Goal: Information Seeking & Learning: Learn about a topic

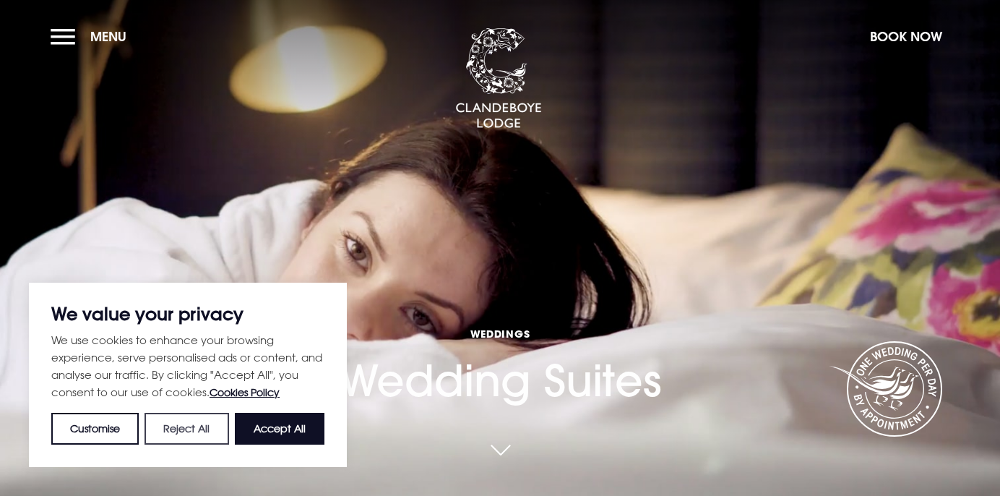
click at [178, 424] on button "Reject All" at bounding box center [186, 429] width 84 height 32
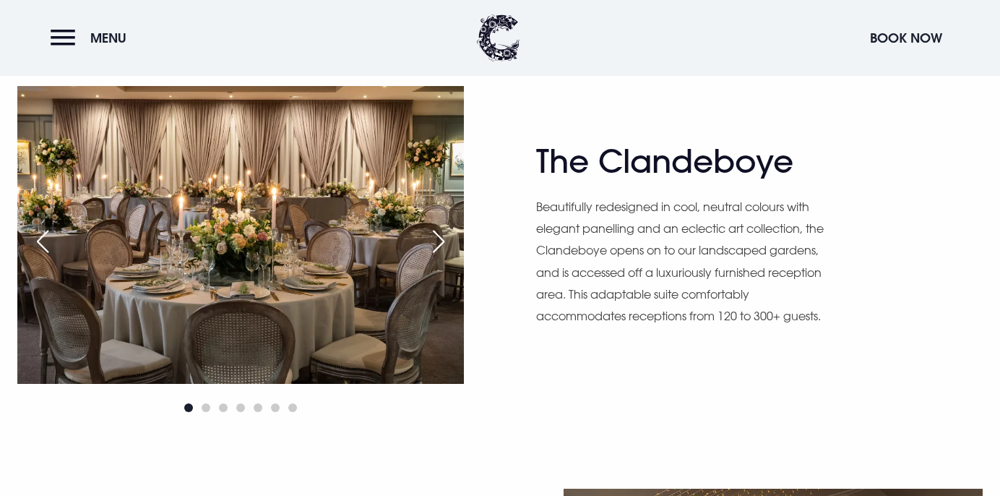
scroll to position [839, 0]
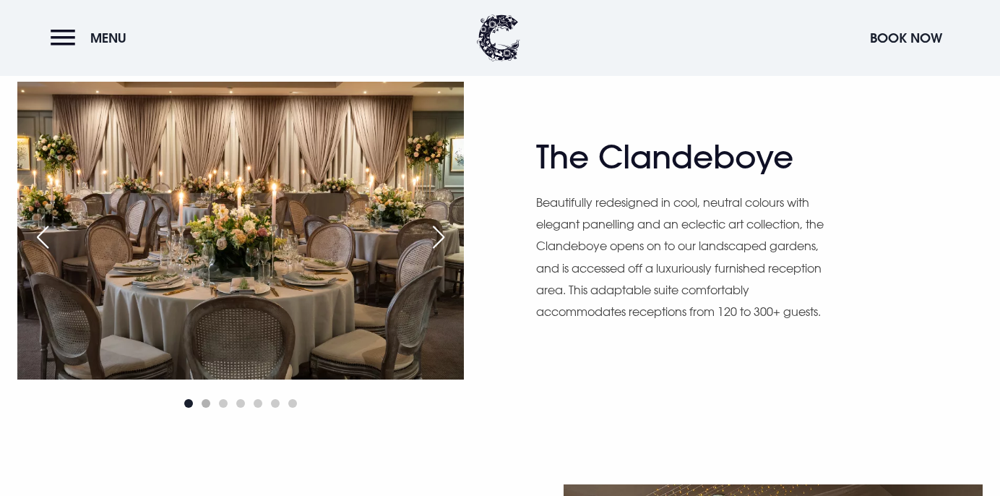
click at [206, 403] on span "Go to slide 2" at bounding box center [206, 403] width 9 height 9
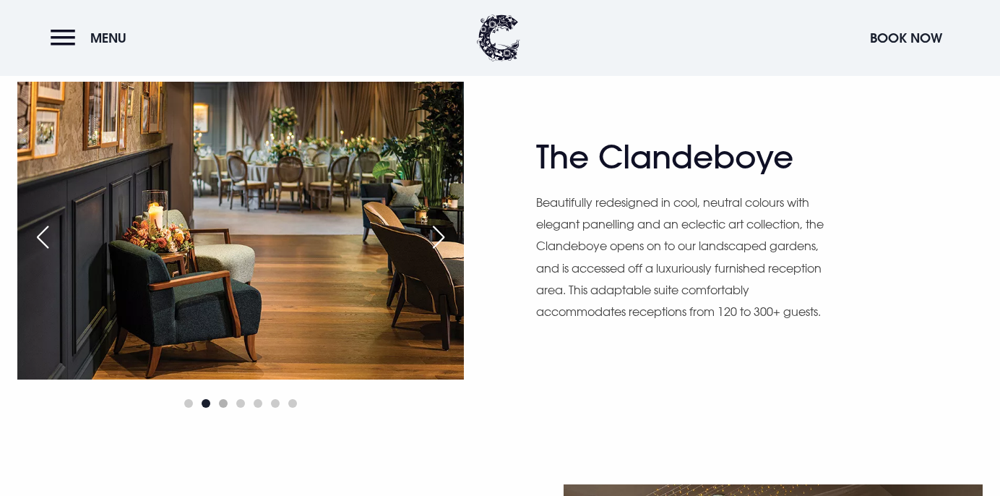
click at [224, 402] on span "Go to slide 3" at bounding box center [223, 403] width 9 height 9
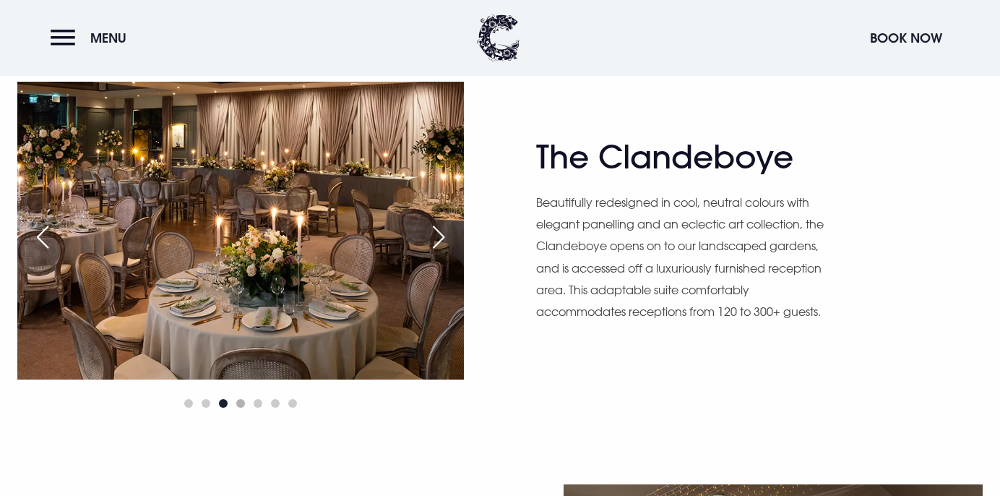
click at [241, 405] on span "Go to slide 4" at bounding box center [240, 403] width 9 height 9
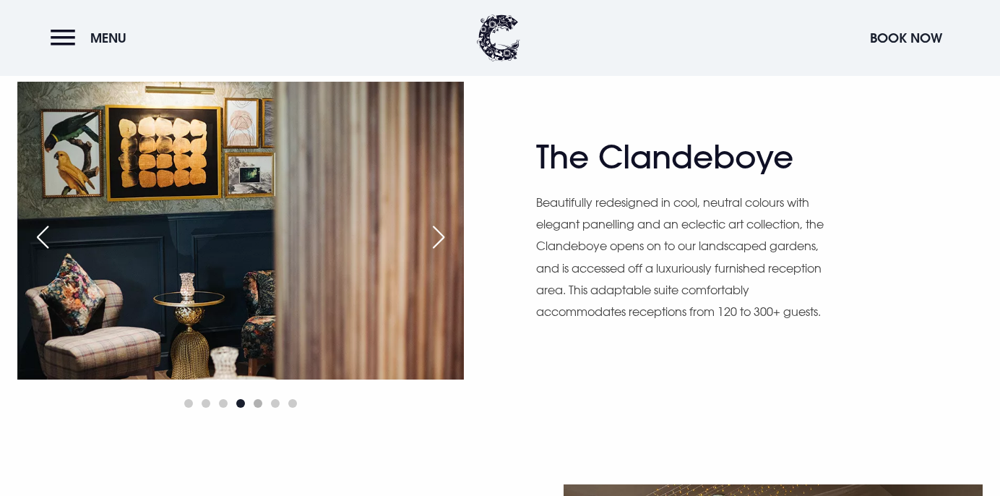
click at [256, 405] on span "Go to slide 5" at bounding box center [258, 403] width 9 height 9
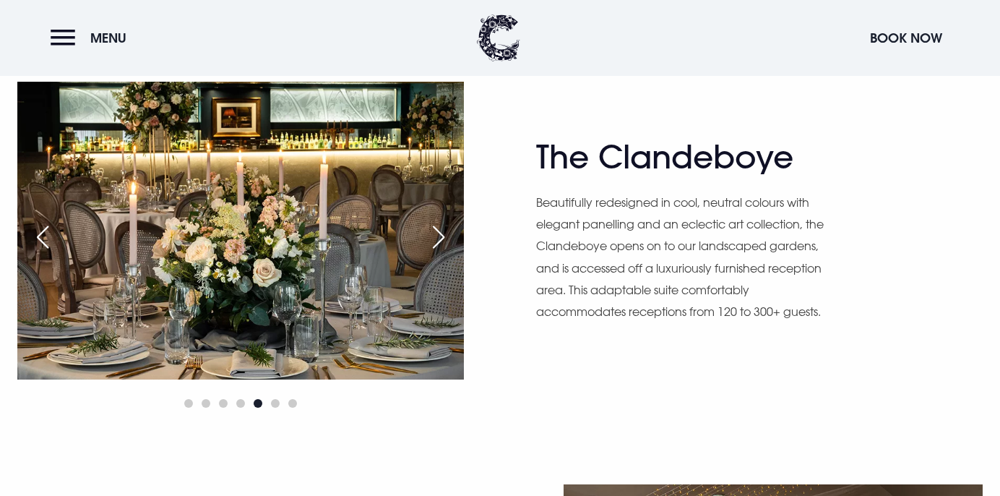
click at [267, 404] on div at bounding box center [240, 402] width 446 height 17
click at [275, 405] on span "Go to slide 6" at bounding box center [275, 403] width 9 height 9
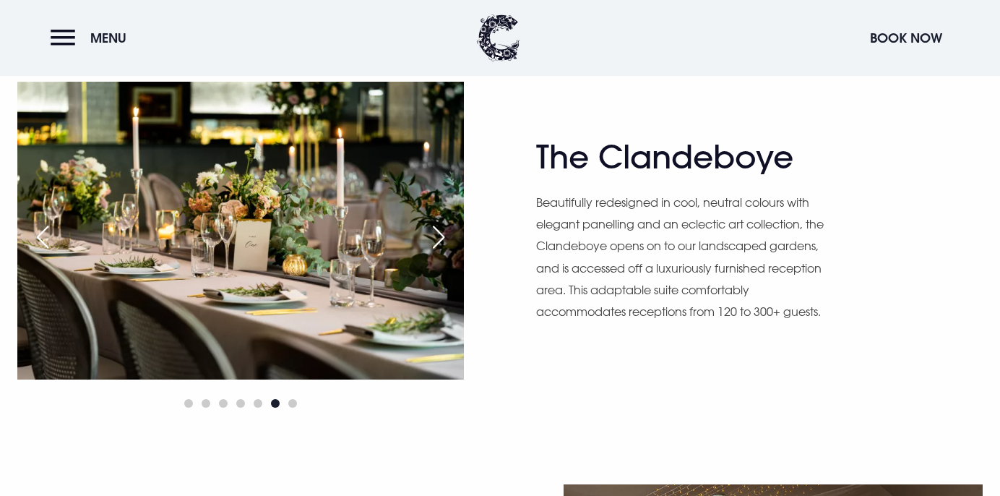
click at [293, 409] on div at bounding box center [240, 402] width 446 height 17
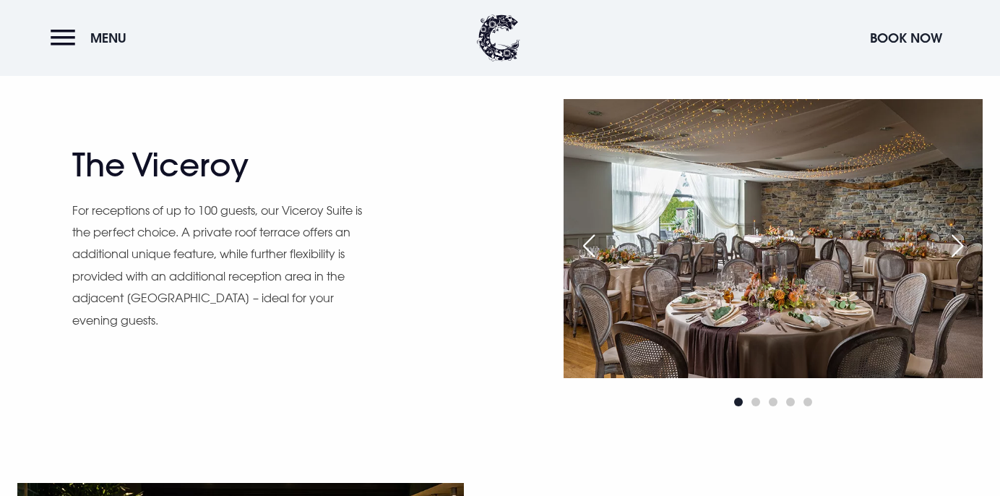
scroll to position [1227, 0]
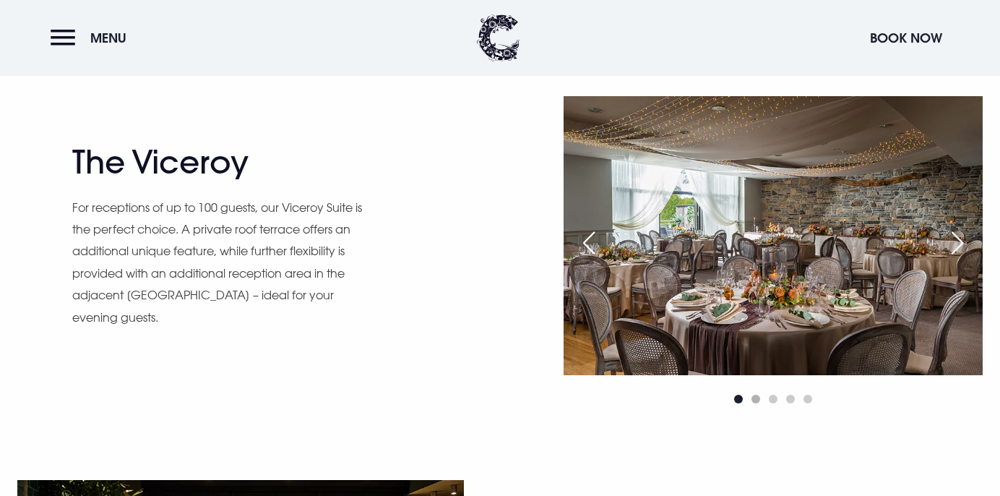
click at [754, 397] on span "Go to slide 2" at bounding box center [755, 398] width 9 height 9
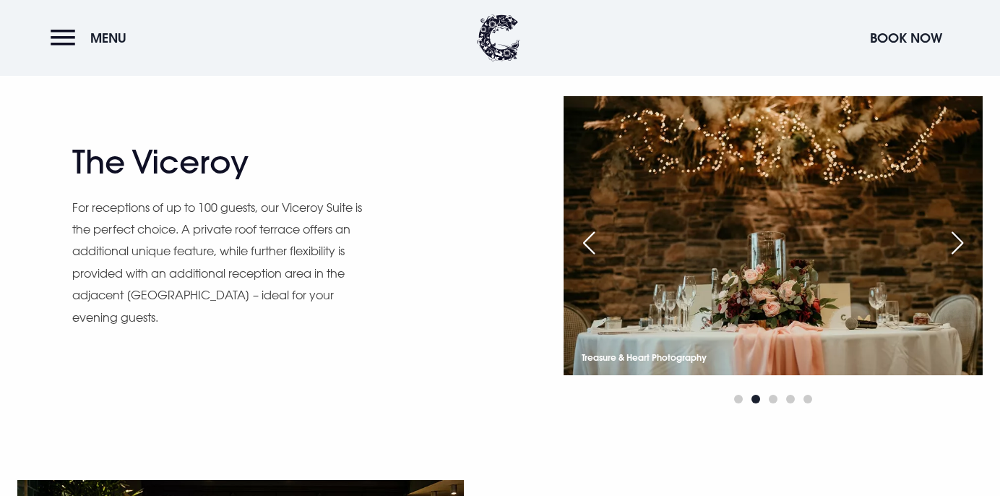
click at [767, 399] on div at bounding box center [772, 398] width 419 height 17
click at [772, 399] on span "Go to slide 3" at bounding box center [773, 398] width 9 height 9
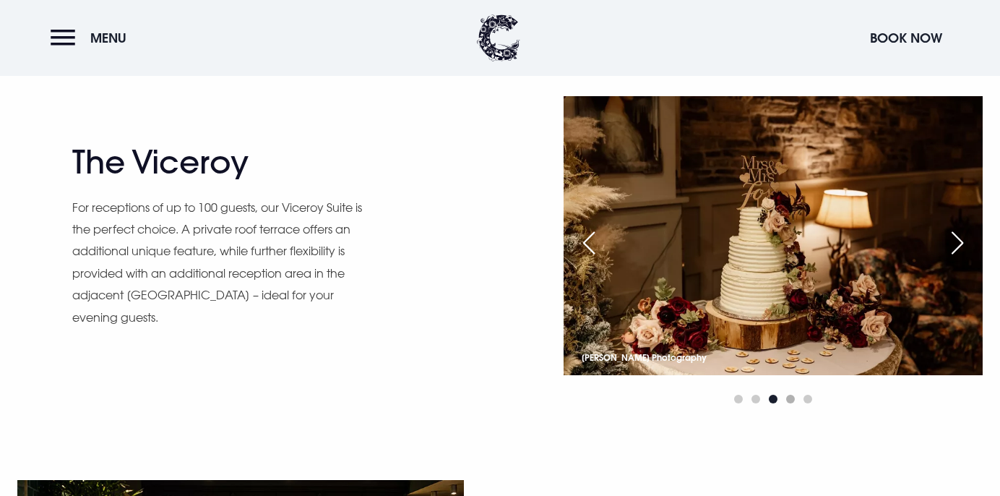
click at [790, 400] on span "Go to slide 4" at bounding box center [790, 398] width 9 height 9
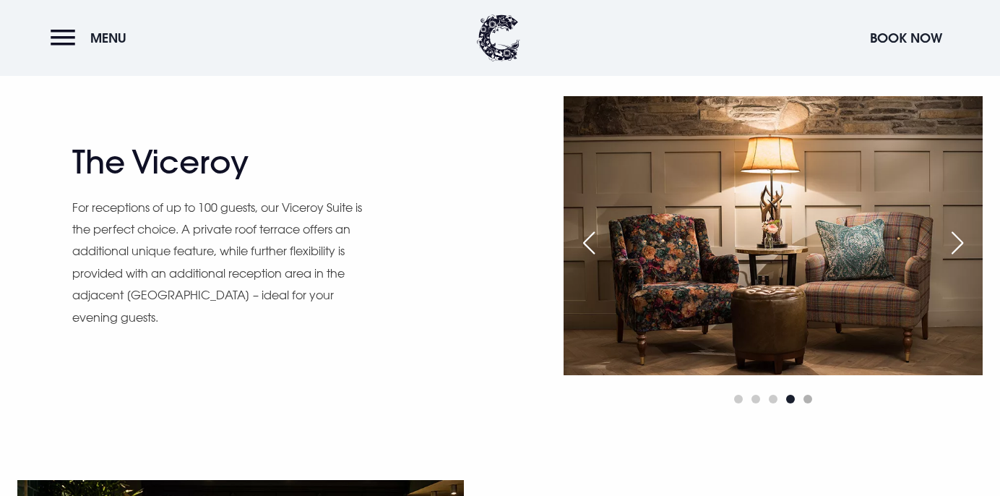
click at [805, 397] on span "Go to slide 5" at bounding box center [807, 398] width 9 height 9
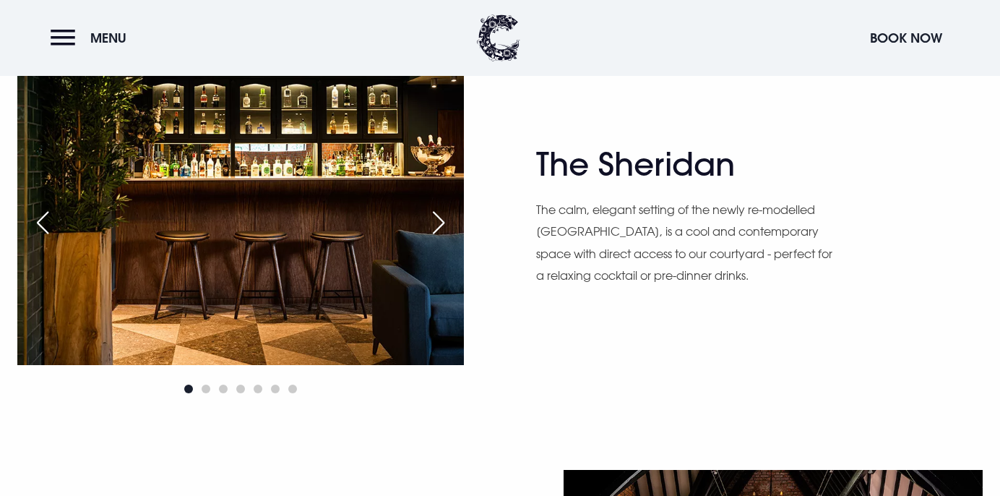
scroll to position [1642, 0]
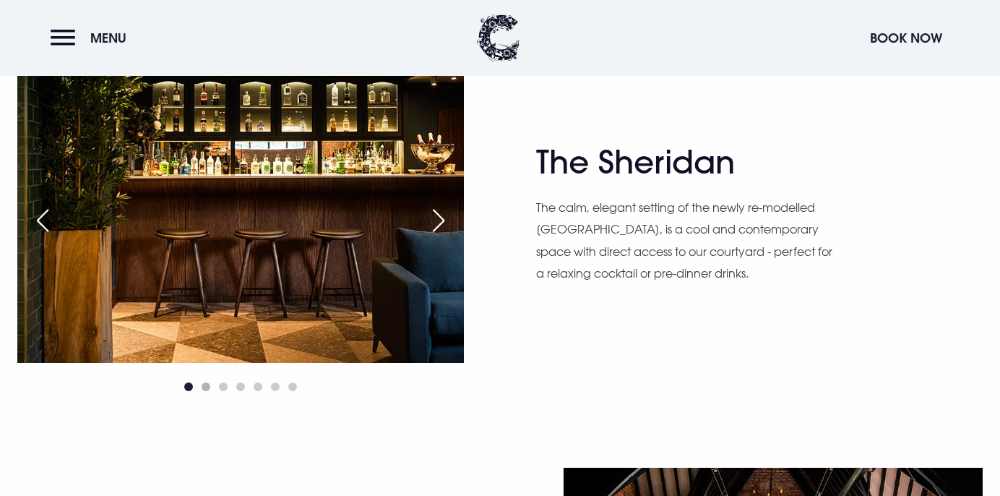
click at [202, 385] on span "Go to slide 2" at bounding box center [206, 386] width 9 height 9
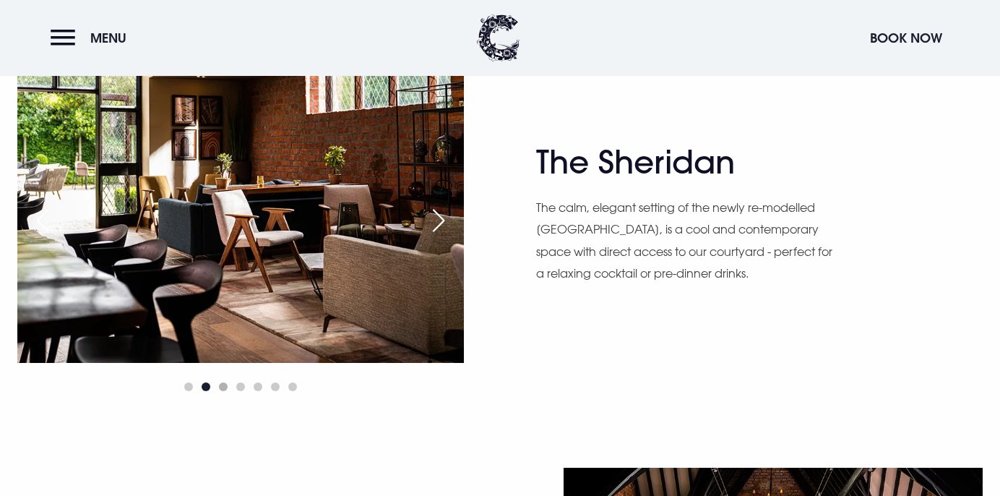
click at [221, 387] on span "Go to slide 3" at bounding box center [223, 386] width 9 height 9
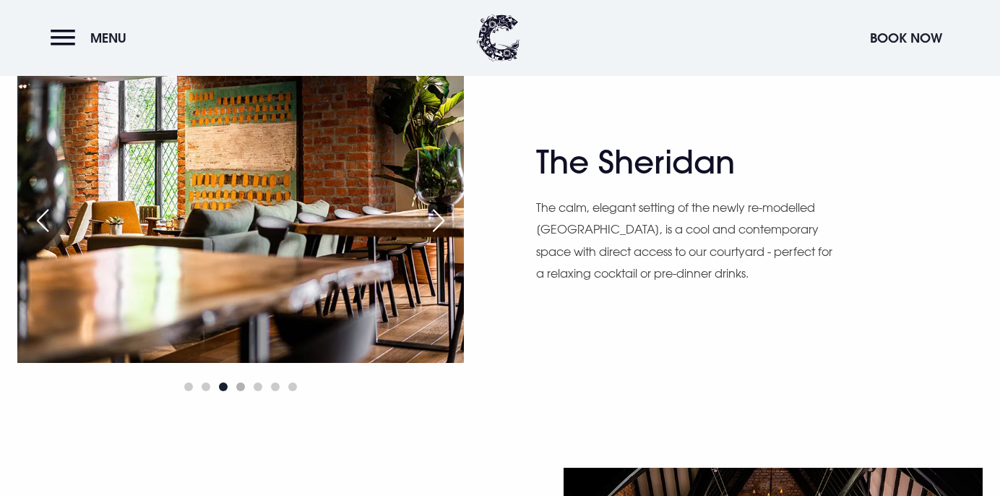
click at [242, 387] on span "Go to slide 4" at bounding box center [240, 386] width 9 height 9
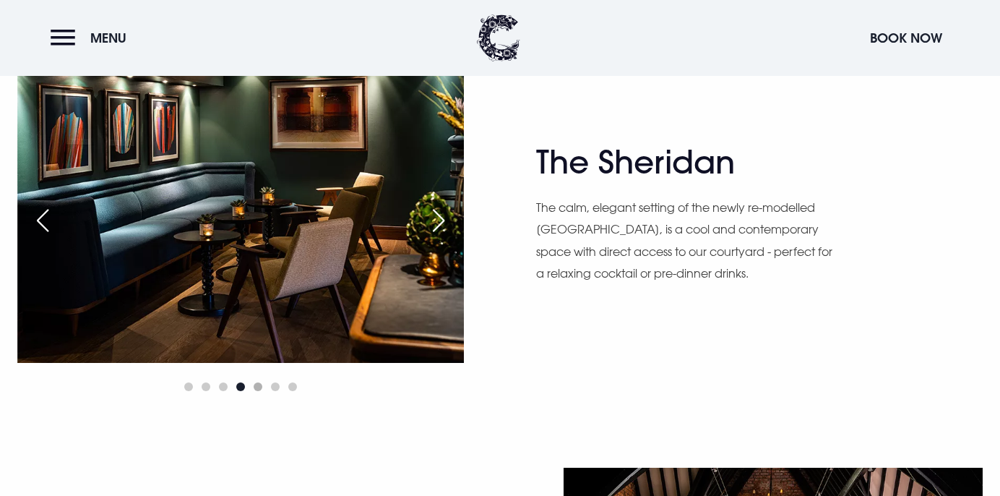
click at [257, 389] on span "Go to slide 5" at bounding box center [258, 386] width 9 height 9
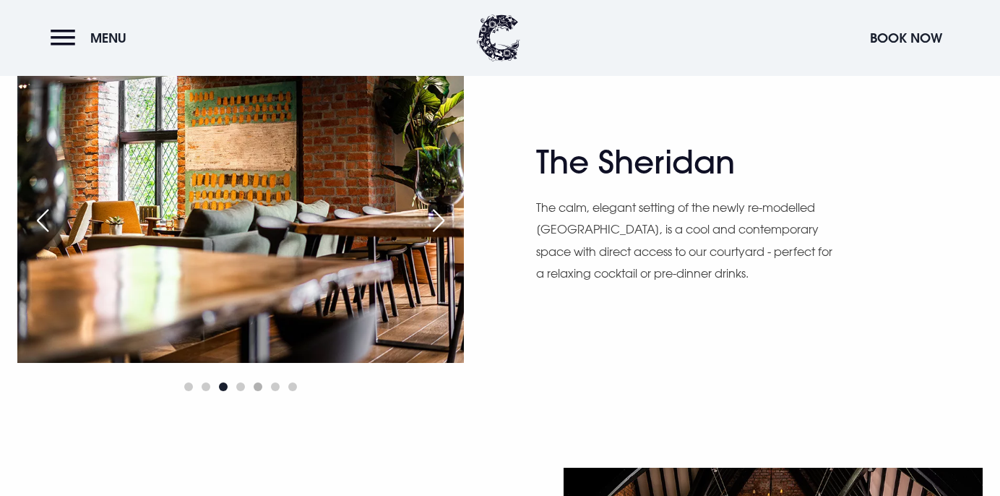
click at [255, 387] on span "Go to slide 5" at bounding box center [258, 386] width 9 height 9
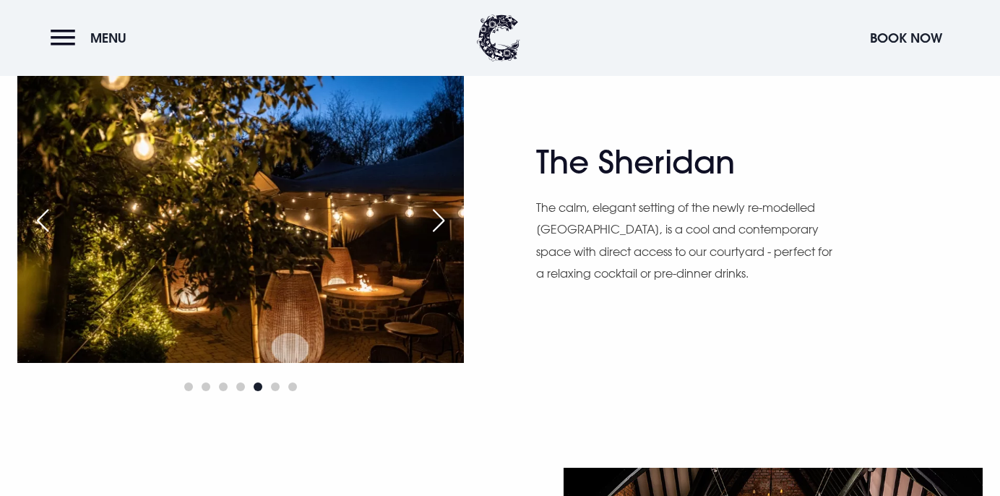
click at [267, 387] on div at bounding box center [240, 386] width 446 height 17
click at [272, 390] on div at bounding box center [240, 386] width 446 height 17
click at [280, 389] on div at bounding box center [240, 386] width 446 height 17
click at [277, 388] on span "Go to slide 6" at bounding box center [275, 386] width 9 height 9
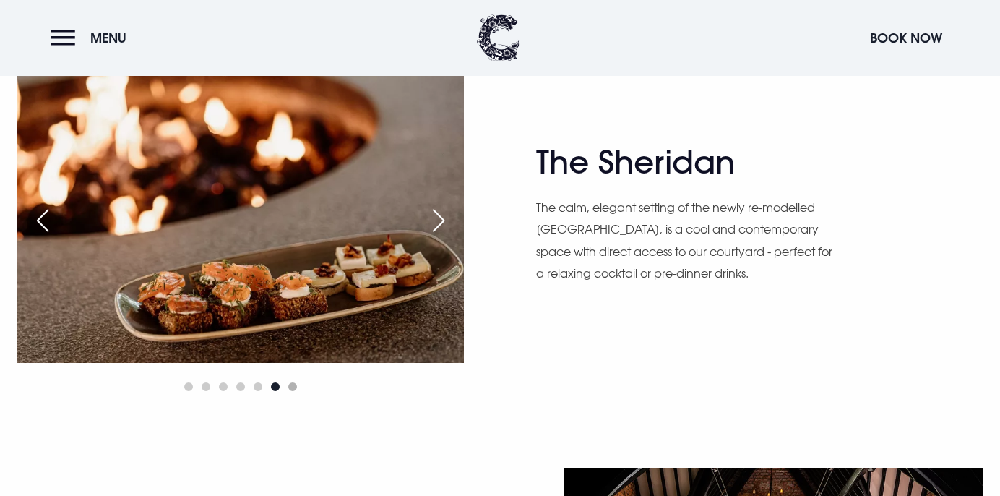
click at [290, 389] on span "Go to slide 7" at bounding box center [292, 386] width 9 height 9
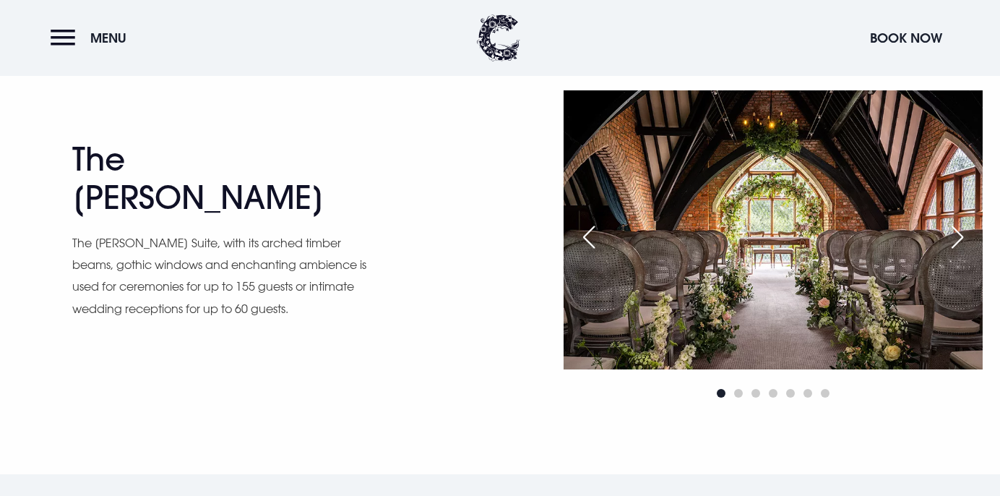
scroll to position [2020, 0]
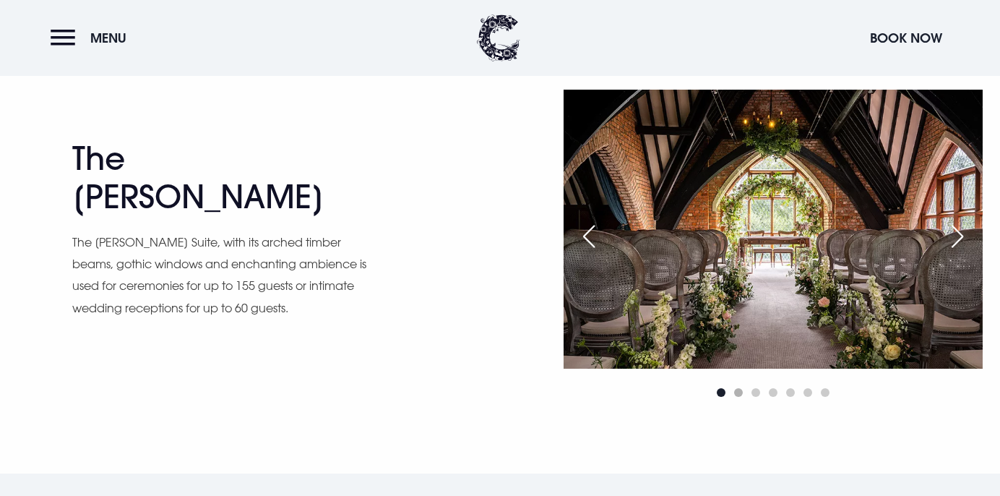
click at [737, 394] on span "Go to slide 2" at bounding box center [738, 392] width 9 height 9
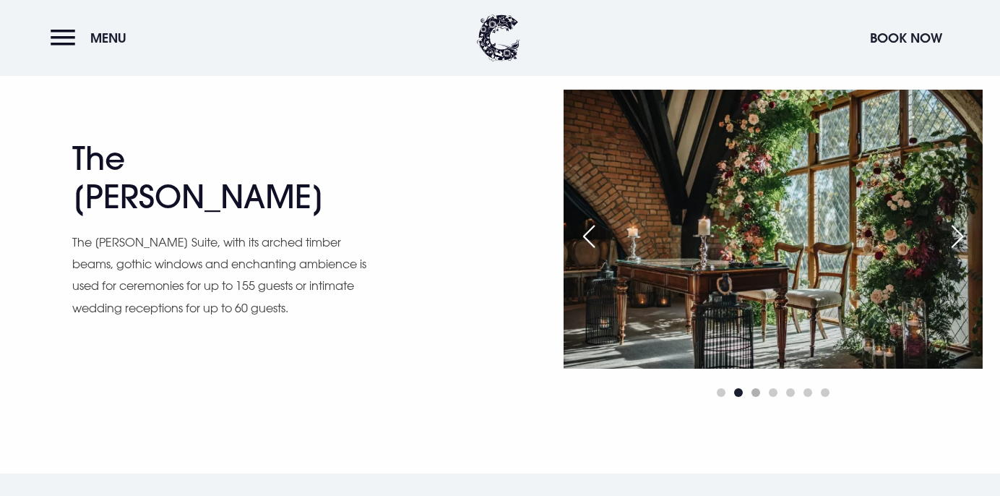
click at [757, 394] on span "Go to slide 3" at bounding box center [755, 392] width 9 height 9
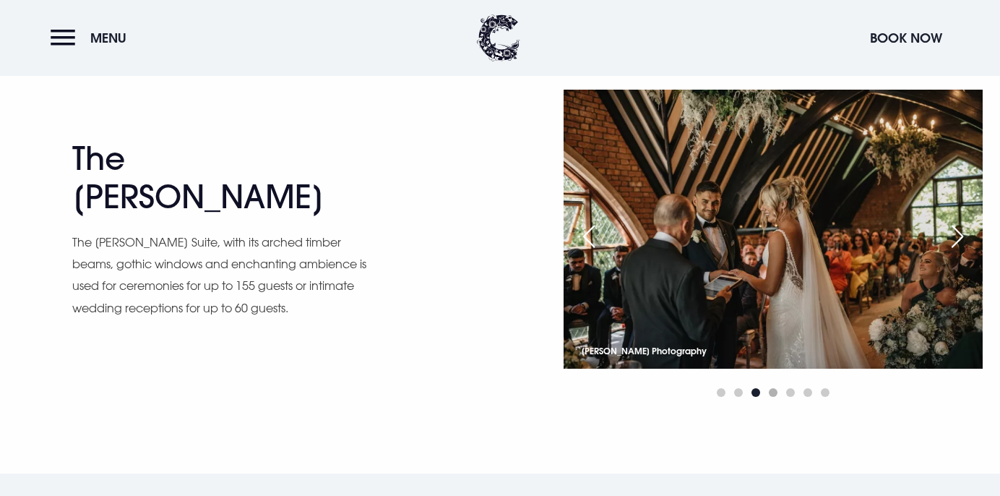
click at [772, 395] on span "Go to slide 4" at bounding box center [773, 392] width 9 height 9
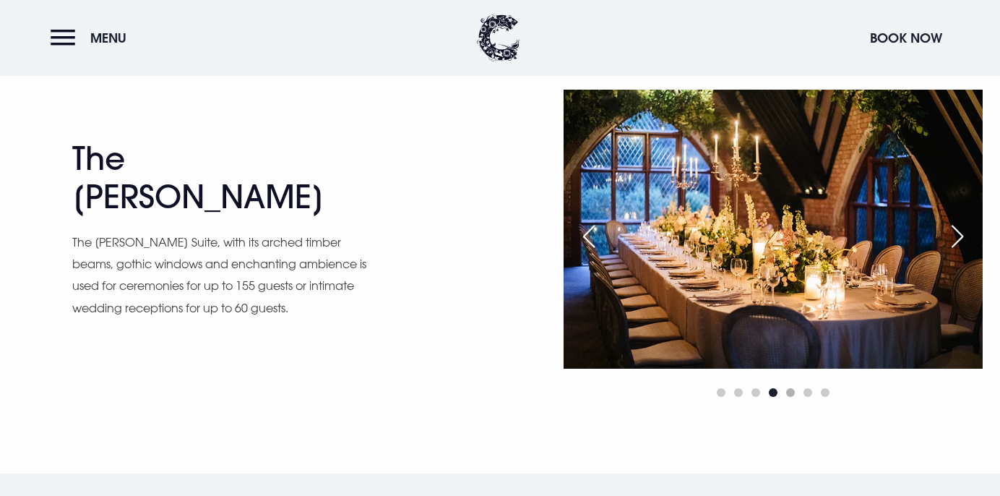
click at [791, 395] on span "Go to slide 5" at bounding box center [790, 392] width 9 height 9
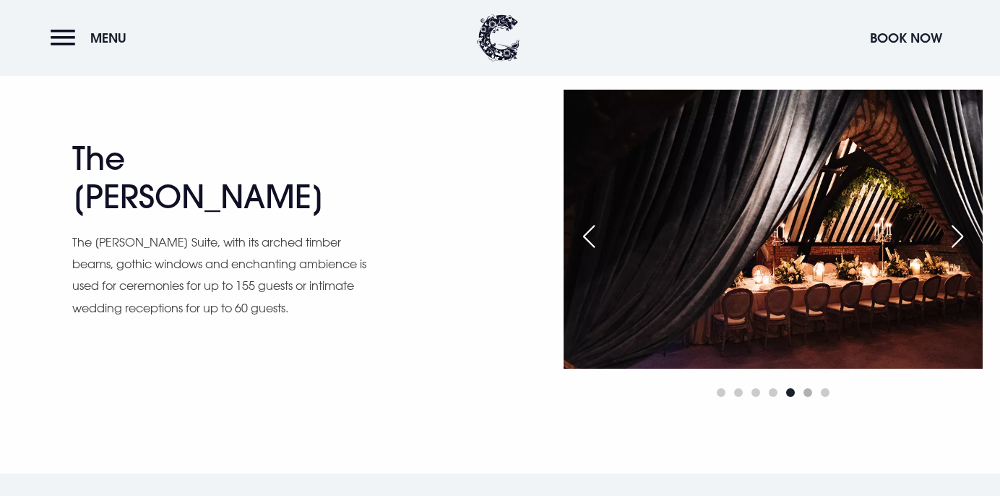
click at [808, 395] on span "Go to slide 6" at bounding box center [807, 392] width 9 height 9
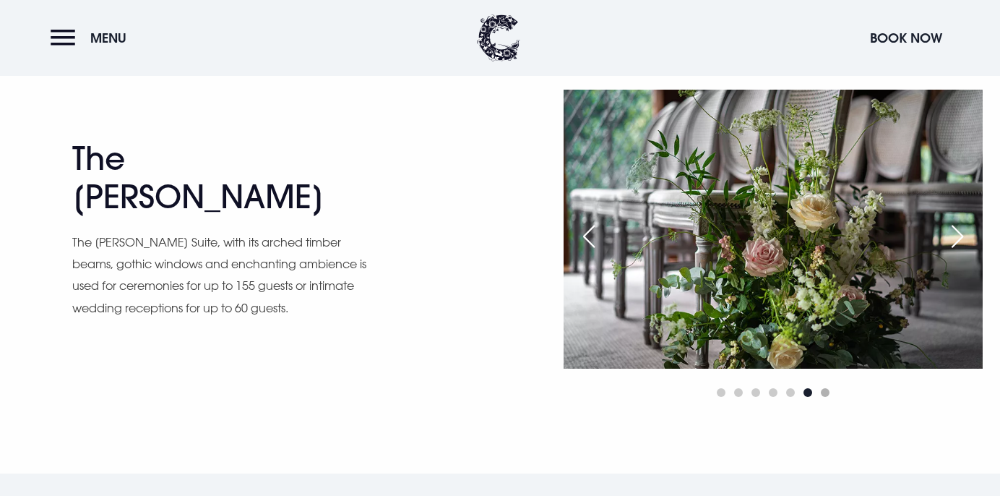
click at [825, 392] on span "Go to slide 7" at bounding box center [825, 392] width 9 height 9
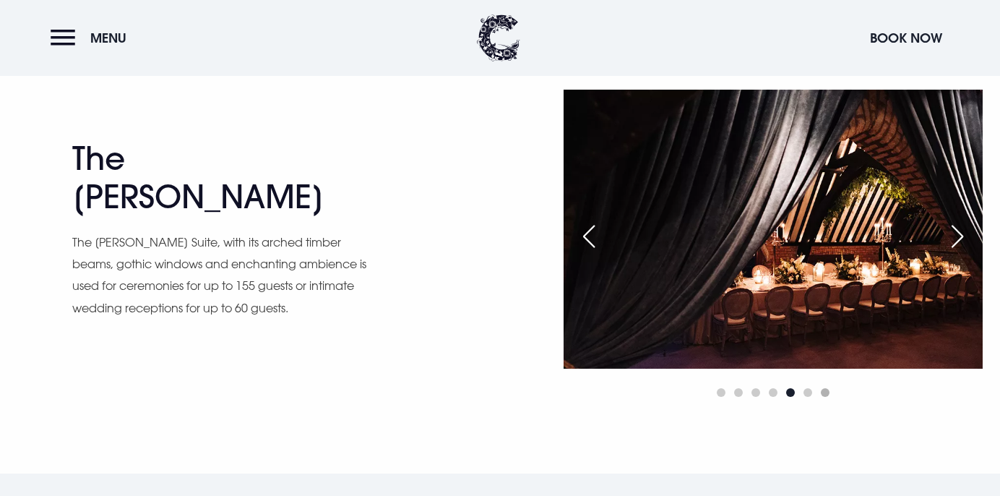
click at [825, 392] on span "Go to slide 7" at bounding box center [825, 392] width 9 height 9
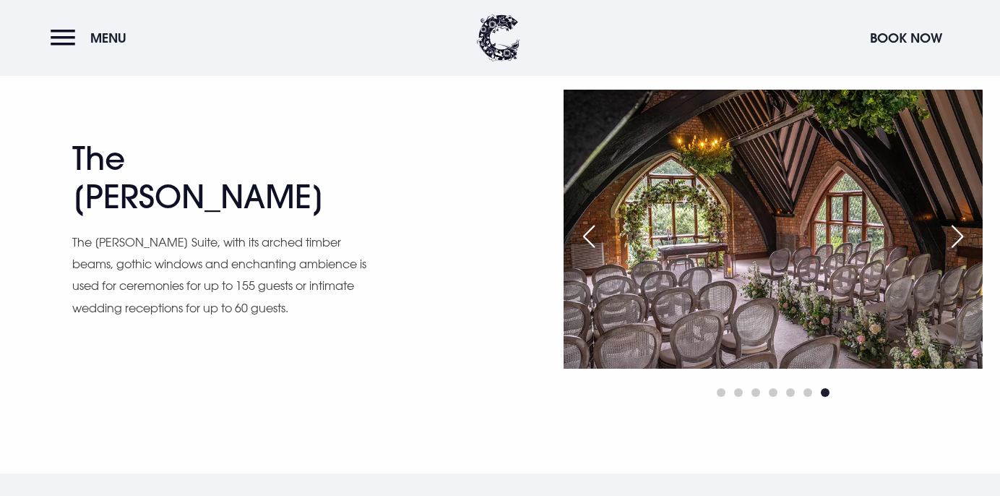
click at [825, 392] on span "Go to slide 7" at bounding box center [825, 392] width 9 height 9
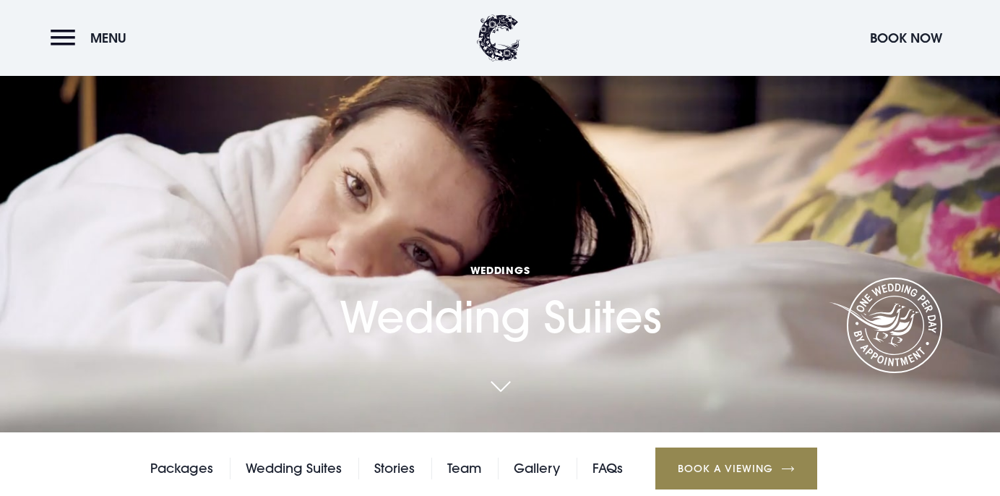
scroll to position [0, 0]
